Goal: Information Seeking & Learning: Learn about a topic

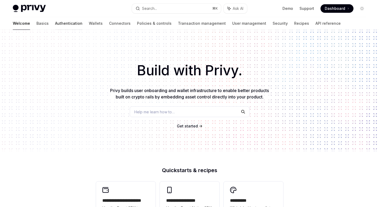
click at [55, 24] on link "Authentication" at bounding box center [68, 23] width 27 height 13
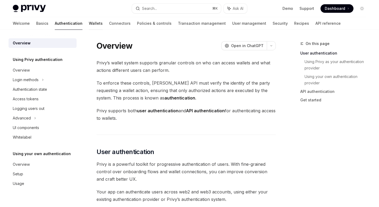
click at [89, 23] on link "Wallets" at bounding box center [96, 23] width 14 height 13
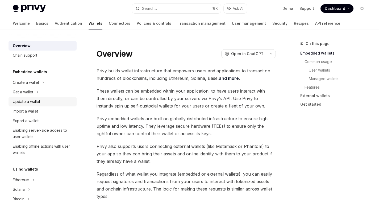
click at [40, 102] on div "Update a wallet" at bounding box center [26, 101] width 27 height 6
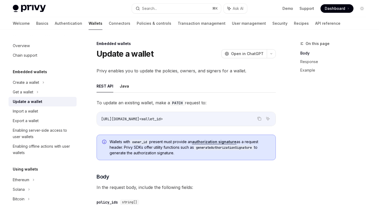
click at [163, 118] on span "[URL][DOMAIN_NAME]<wallet_id>" at bounding box center [132, 118] width 62 height 5
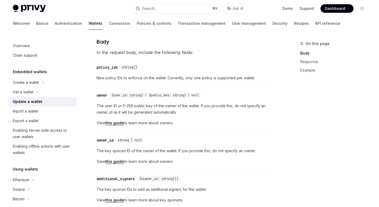
scroll to position [429, 0]
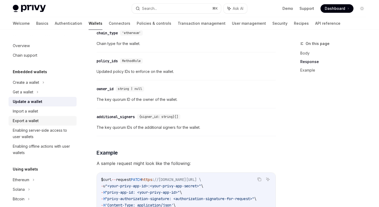
click at [38, 119] on div "Export a wallet" at bounding box center [26, 121] width 26 height 6
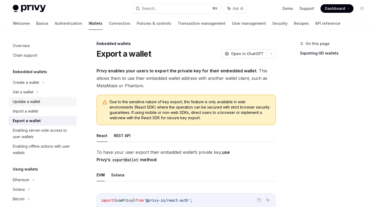
click at [36, 101] on div "Update a wallet" at bounding box center [26, 101] width 27 height 6
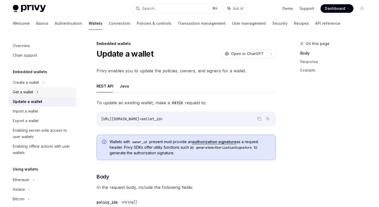
click at [35, 93] on div "Get a wallet" at bounding box center [43, 92] width 68 height 10
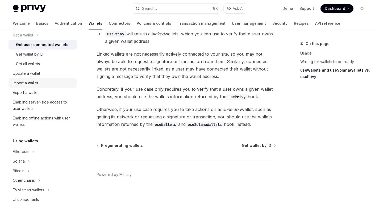
scroll to position [79, 0]
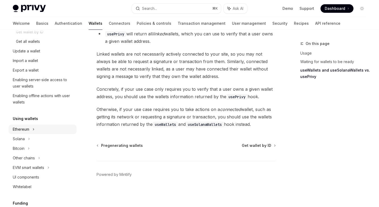
click at [43, 8] on div "Ethereum" at bounding box center [43, 3] width 68 height 10
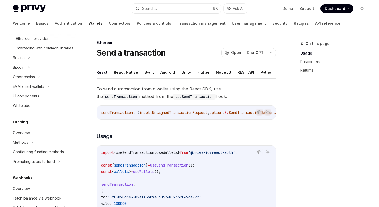
scroll to position [247, 0]
click at [47, 136] on div "Overview" at bounding box center [43, 132] width 61 height 6
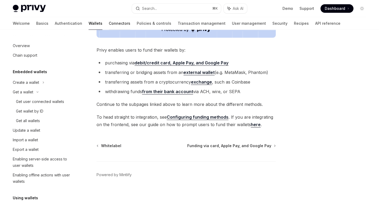
click at [109, 24] on link "Connectors" at bounding box center [120, 23] width 22 height 13
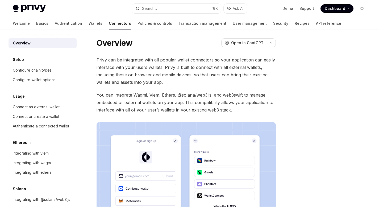
scroll to position [6, 0]
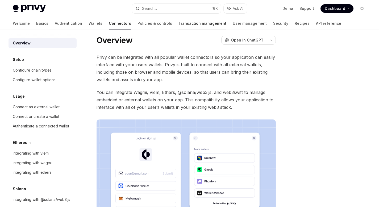
click at [178, 23] on link "Transaction management" at bounding box center [202, 23] width 48 height 13
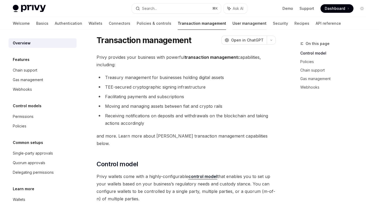
click at [232, 23] on link "User management" at bounding box center [249, 23] width 34 height 13
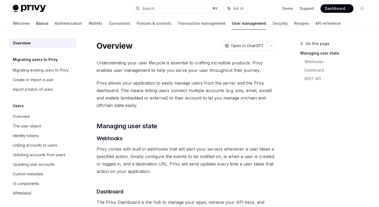
click at [36, 22] on link "Basics" at bounding box center [42, 23] width 12 height 13
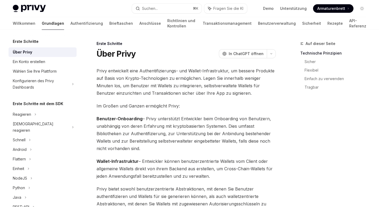
click at [327, 24] on font "Rezepte" at bounding box center [334, 23] width 15 height 5
type textarea "*"
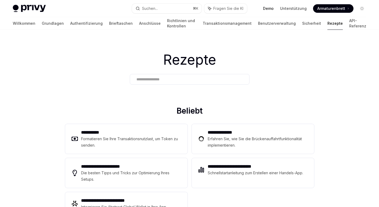
click at [271, 8] on font "Demo" at bounding box center [268, 8] width 11 height 5
